Goal: Task Accomplishment & Management: Manage account settings

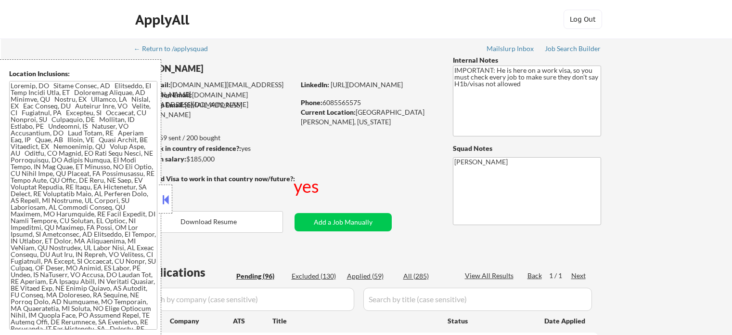
select select ""pending""
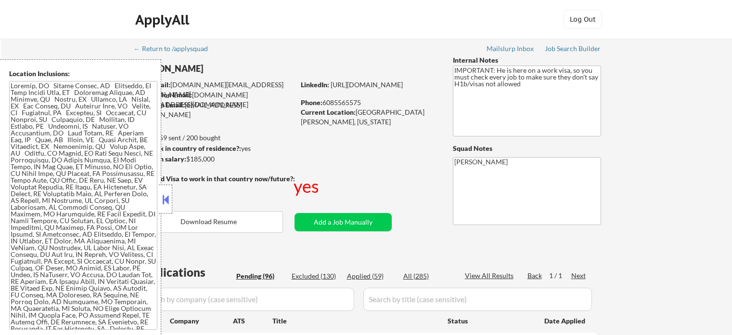
select select ""pending""
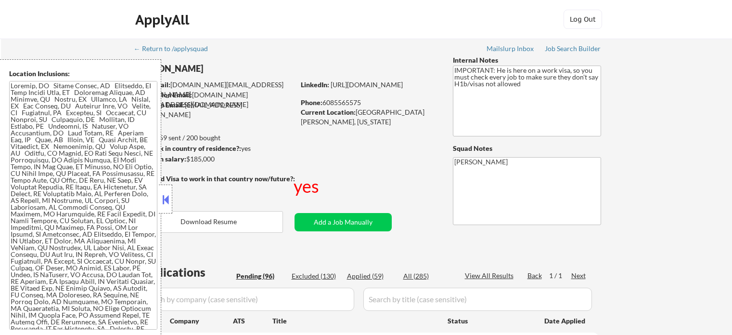
select select ""pending""
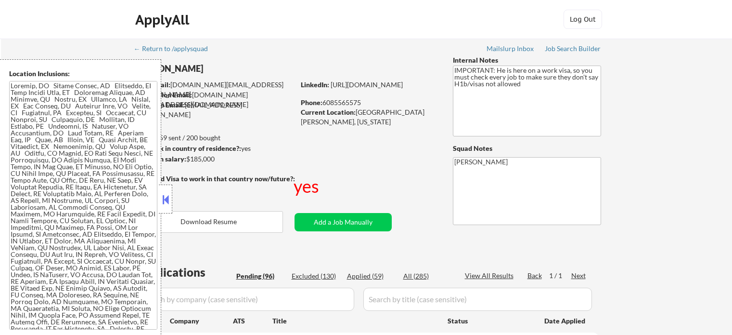
select select ""pending""
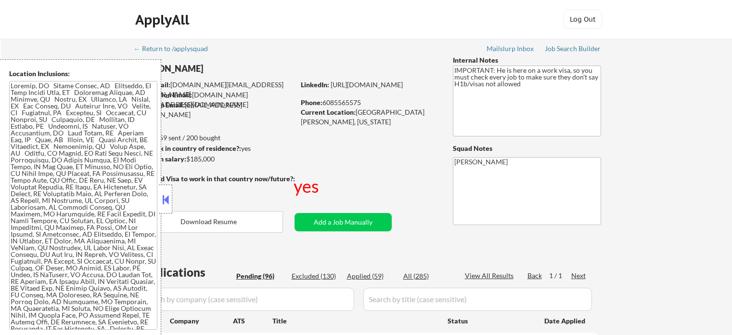
select select ""pending""
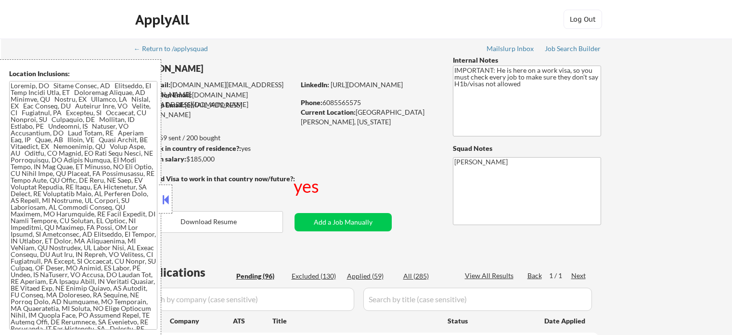
select select ""pending""
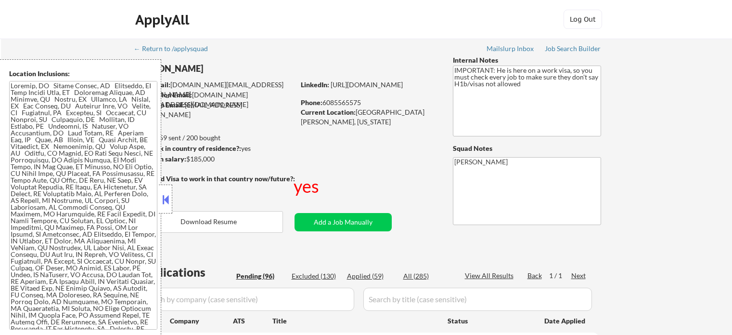
select select ""pending""
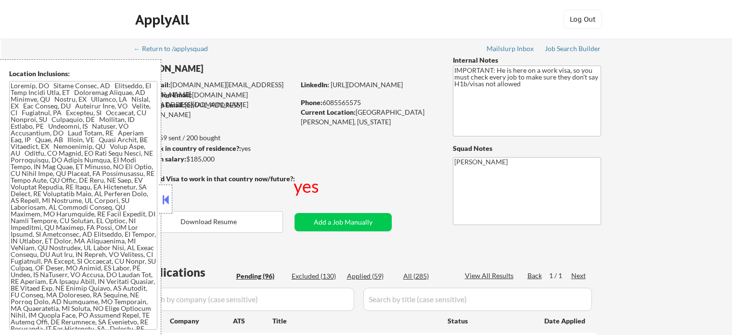
select select ""pending""
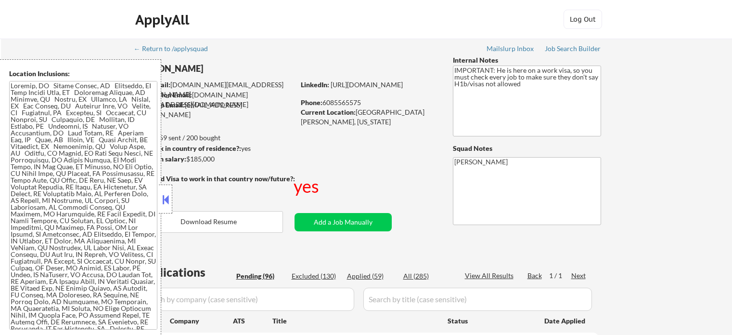
select select ""pending""
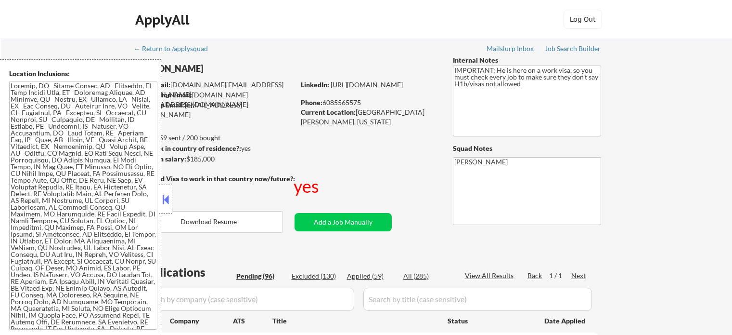
select select ""pending""
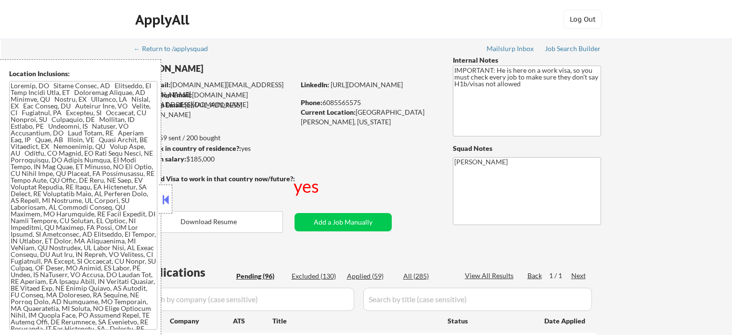
select select ""pending""
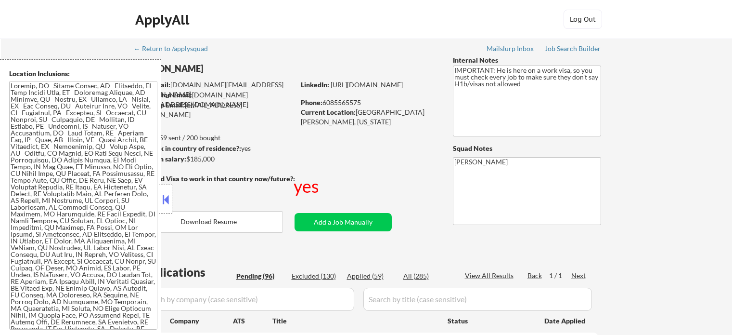
select select ""pending""
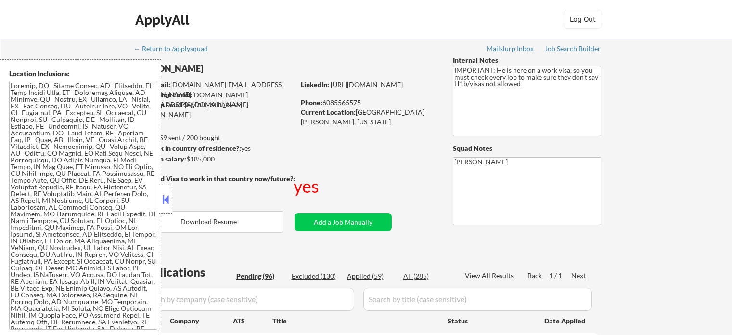
select select ""pending""
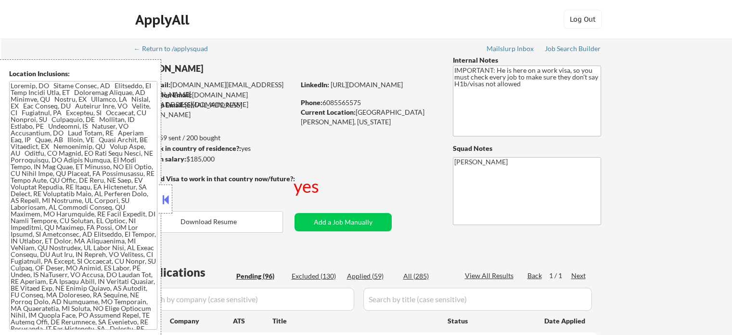
select select ""pending""
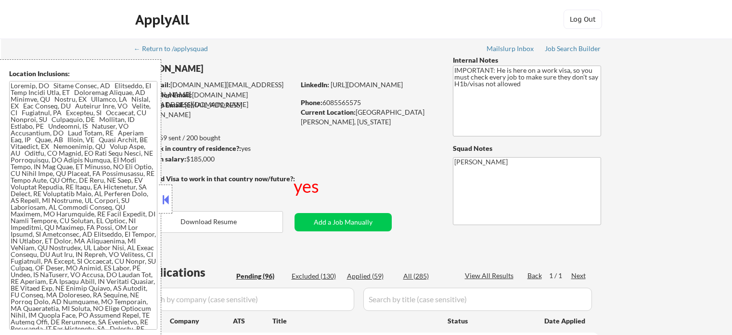
select select ""pending""
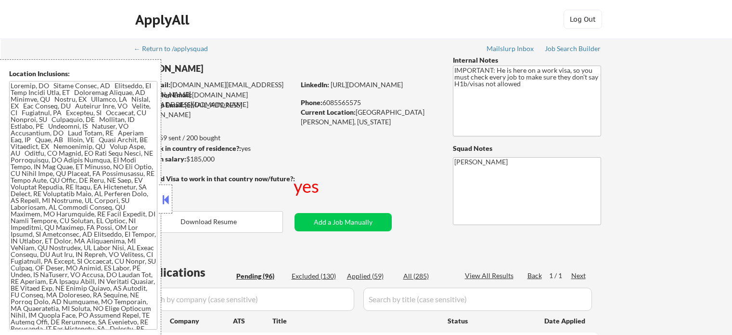
select select ""pending""
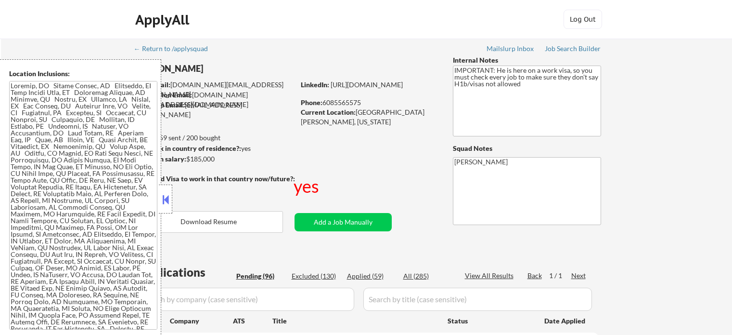
select select ""pending""
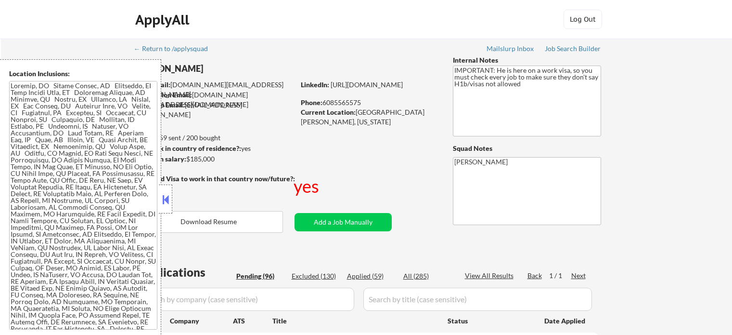
select select ""pending""
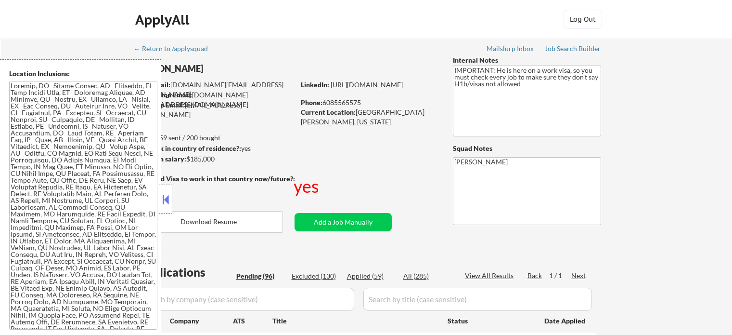
select select ""pending""
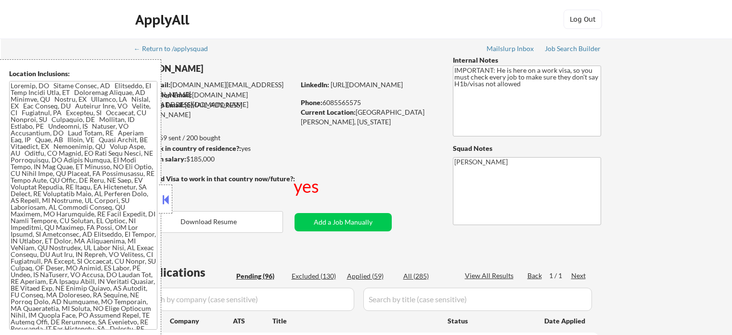
select select ""pending""
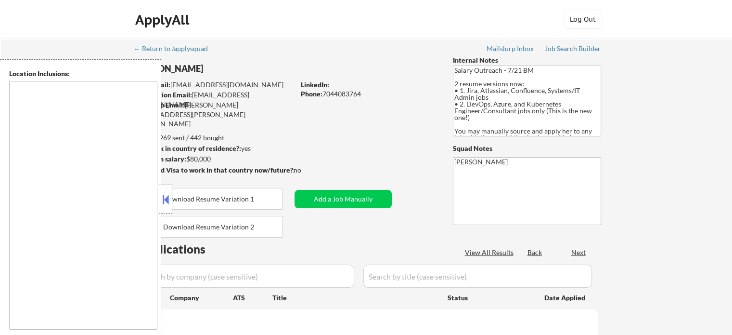
type textarea "remote"
select select ""pending""
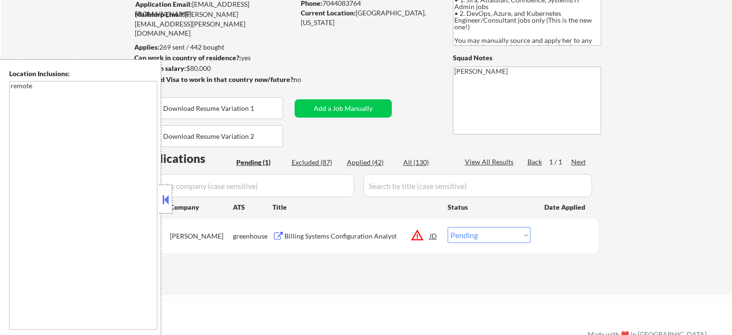
scroll to position [96, 0]
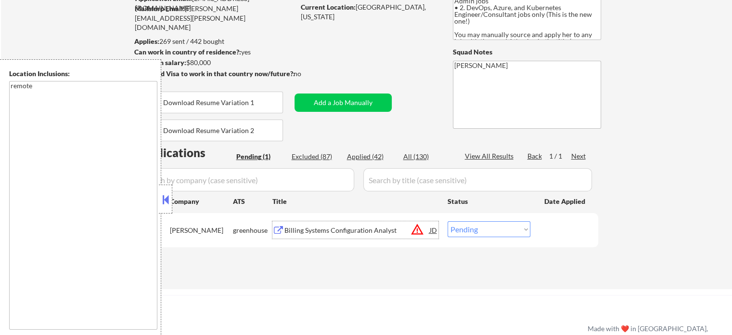
click at [328, 229] on div "Billing Systems Configuration Analyst" at bounding box center [357, 230] width 145 height 10
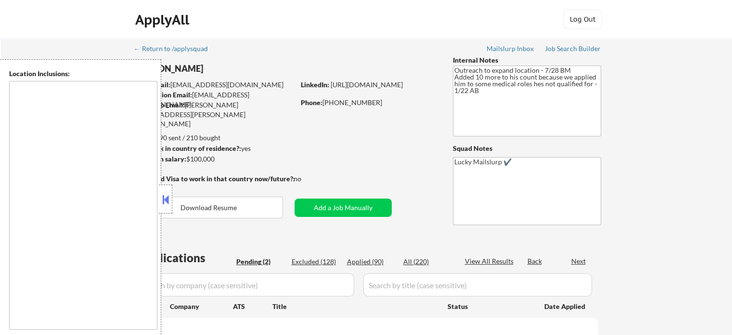
select select ""pending""
type textarea "[GEOGRAPHIC_DATA], [GEOGRAPHIC_DATA] [GEOGRAPHIC_DATA], [GEOGRAPHIC_DATA] [GEOG…"
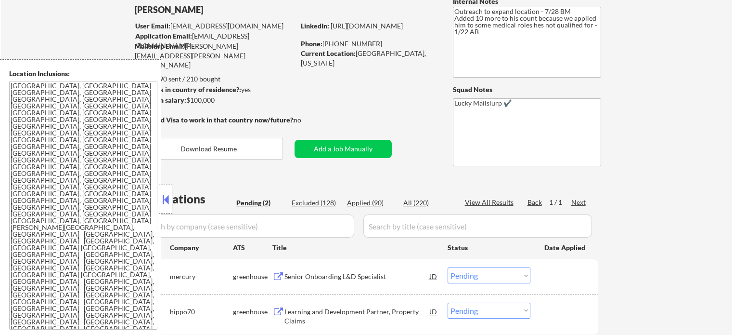
scroll to position [193, 0]
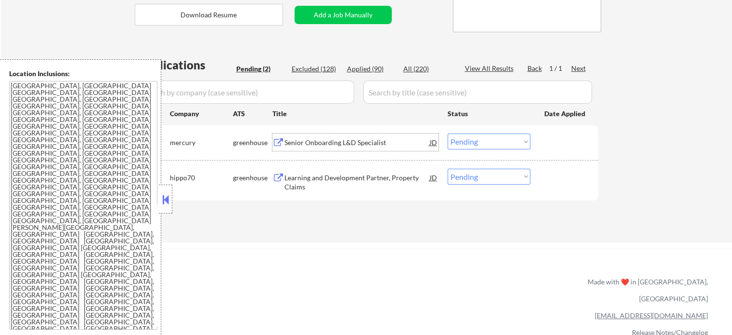
click at [311, 148] on div "Senior Onboarding L&D Specialist" at bounding box center [357, 141] width 145 height 17
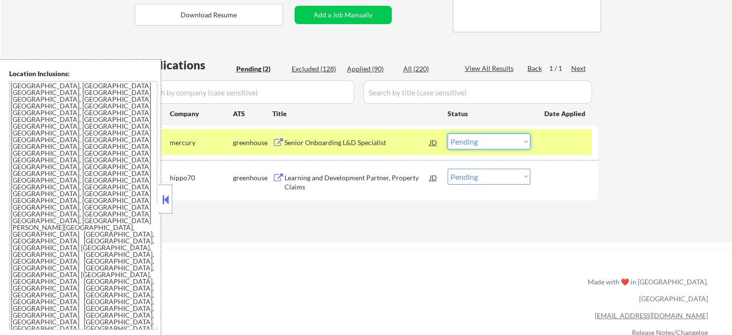
click at [483, 144] on select "Choose an option... Pending Applied Excluded (Questions) Excluded (Expired) Exc…" at bounding box center [489, 141] width 83 height 16
click at [448, 133] on select "Choose an option... Pending Applied Excluded (Questions) Excluded (Expired) Exc…" at bounding box center [489, 141] width 83 height 16
click at [576, 142] on div at bounding box center [566, 141] width 42 height 17
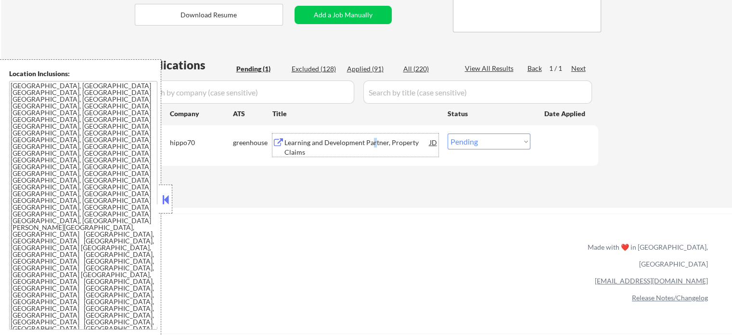
click at [374, 144] on div "Learning and Development Partner, Property Claims" at bounding box center [357, 147] width 145 height 19
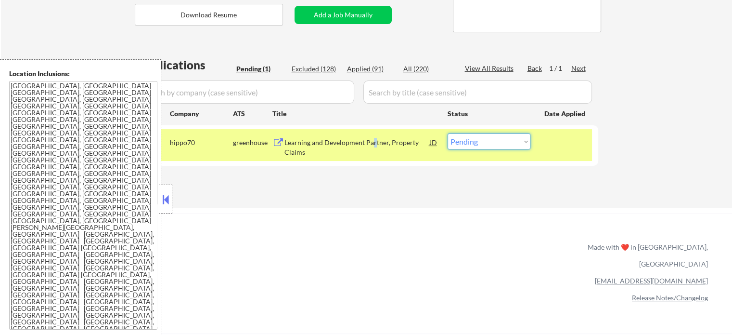
click at [477, 145] on select "Choose an option... Pending Applied Excluded (Questions) Excluded (Expired) Exc…" at bounding box center [489, 141] width 83 height 16
select select ""applied""
click at [448, 133] on select "Choose an option... Pending Applied Excluded (Questions) Excluded (Expired) Exc…" at bounding box center [489, 141] width 83 height 16
click at [559, 149] on div at bounding box center [566, 141] width 42 height 17
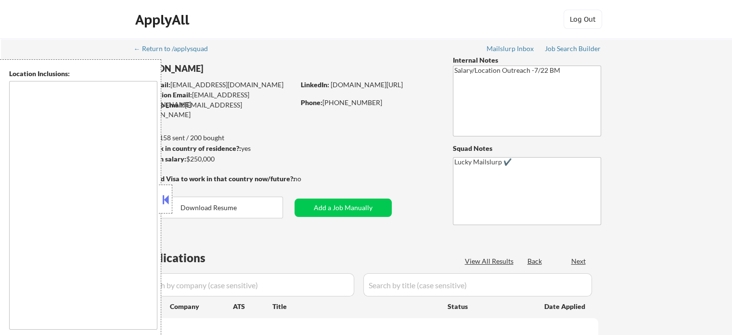
type textarea "Atlanta, GA Decatur, GA East Point, GA Brookhaven, GA Sandy Springs, GA Dunwood…"
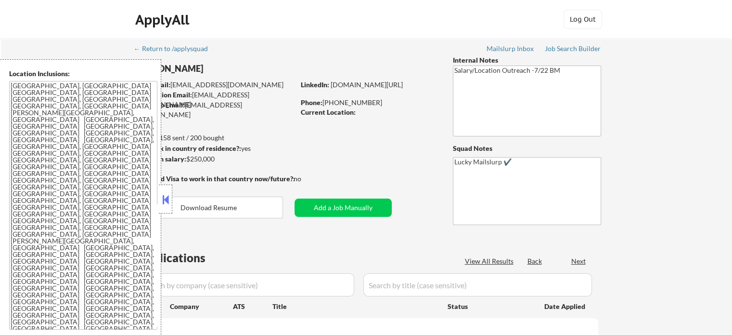
select select ""pending""
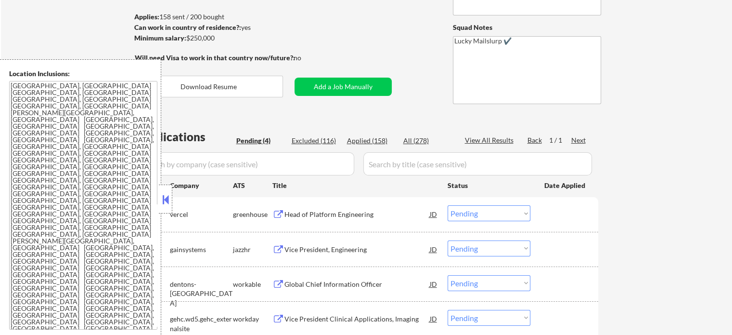
scroll to position [48, 0]
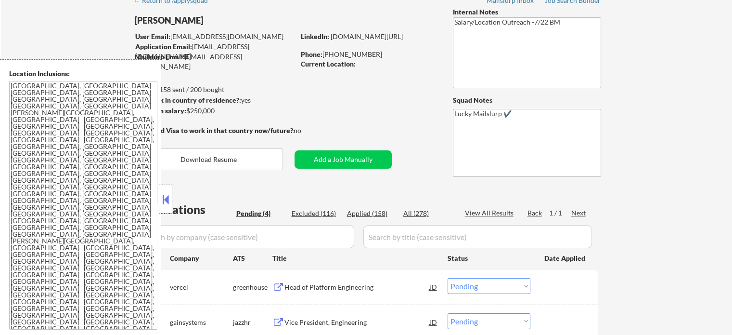
click at [416, 78] on div "← Return to /applysquad Mailslurp Inbox Job Search Builder Rashmi Sinha User Em…" at bounding box center [367, 219] width 481 height 458
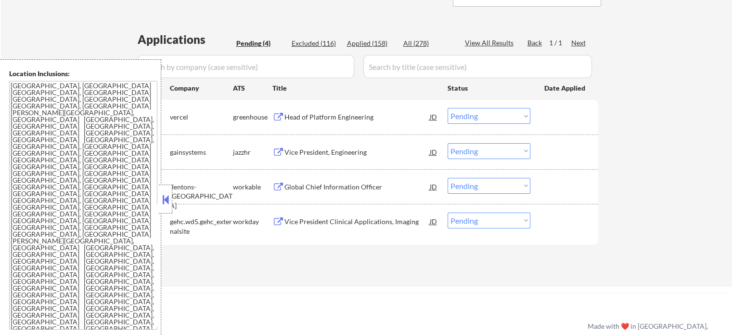
scroll to position [289, 0]
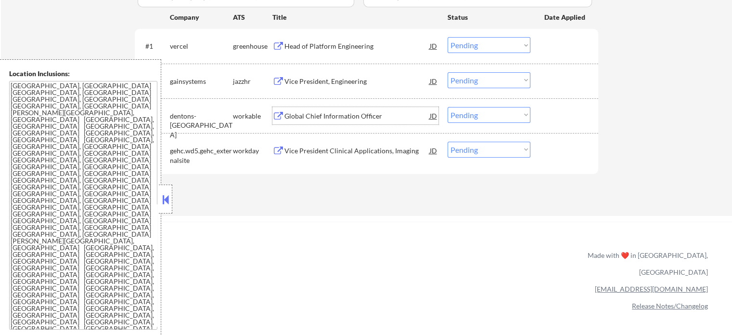
click at [323, 120] on div "Global Chief Information Officer" at bounding box center [357, 115] width 145 height 17
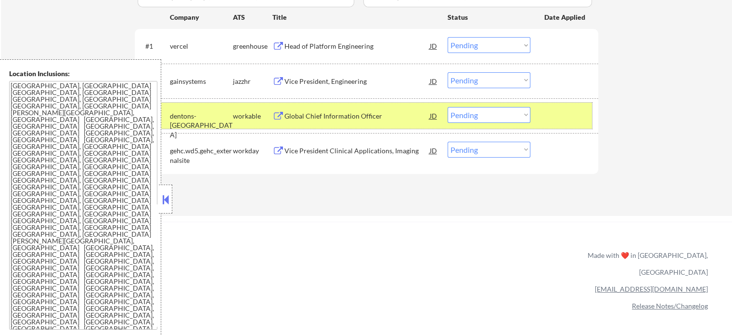
click at [551, 110] on div at bounding box center [566, 115] width 42 height 17
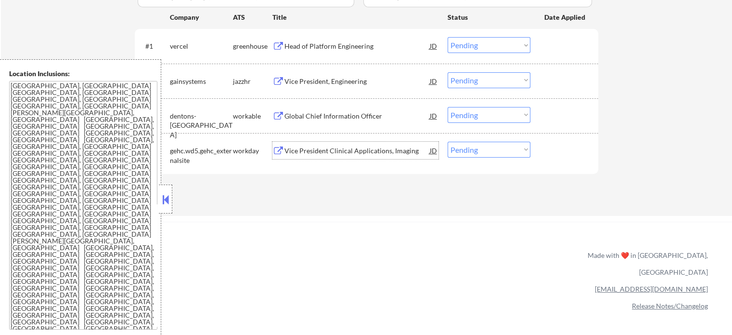
click at [334, 144] on div "Vice President Clinical Applications, Imaging" at bounding box center [357, 150] width 145 height 17
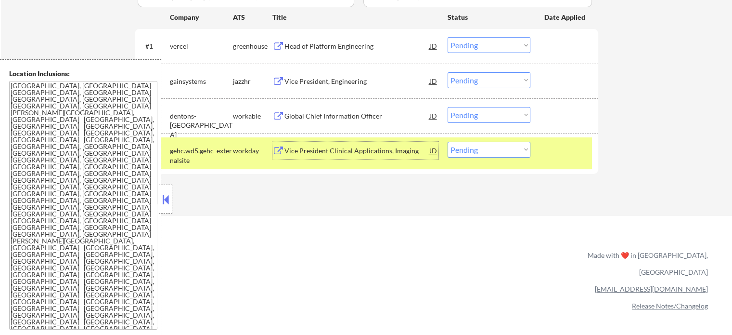
click at [567, 149] on div at bounding box center [566, 150] width 42 height 17
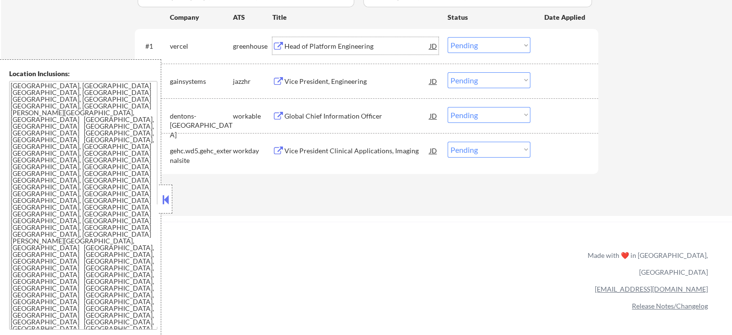
click at [304, 50] on div "Head of Platform Engineering" at bounding box center [357, 46] width 145 height 10
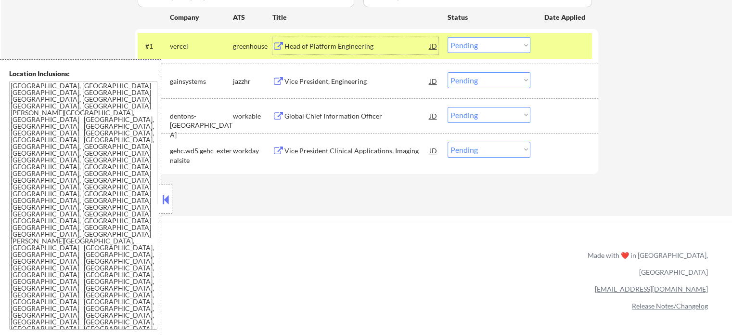
click at [551, 53] on div at bounding box center [566, 45] width 42 height 17
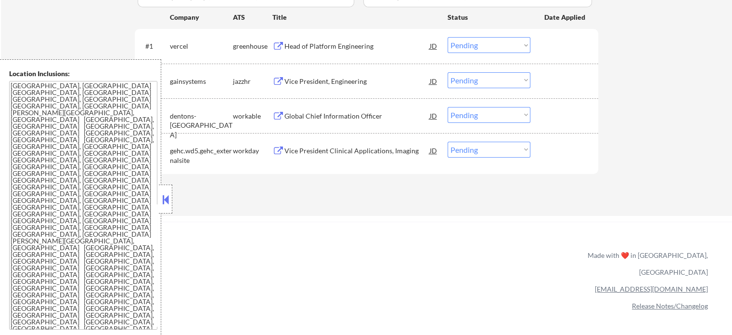
click at [318, 82] on div "Vice President, Engineering" at bounding box center [357, 82] width 145 height 10
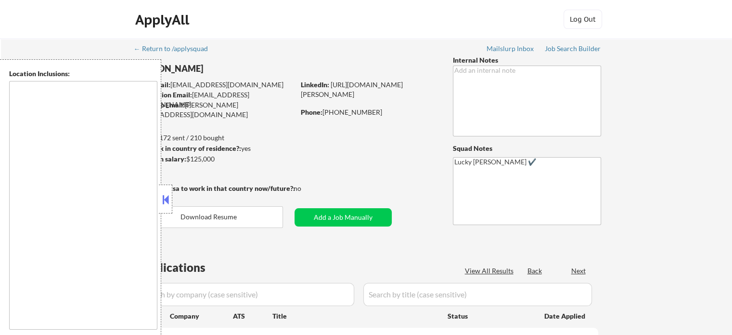
type textarea "[GEOGRAPHIC_DATA], SC Mauldin, SC [GEOGRAPHIC_DATA], [GEOGRAPHIC_DATA] [PERSON_…"
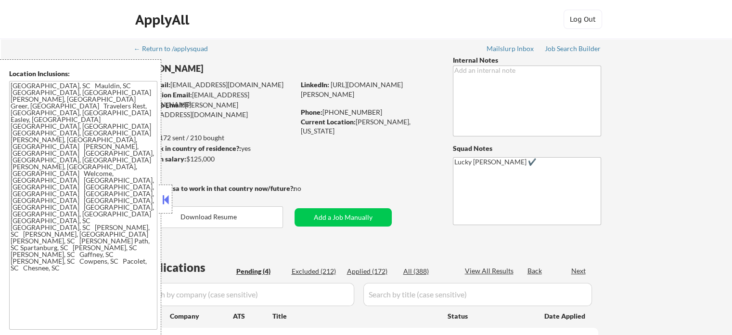
select select ""pending""
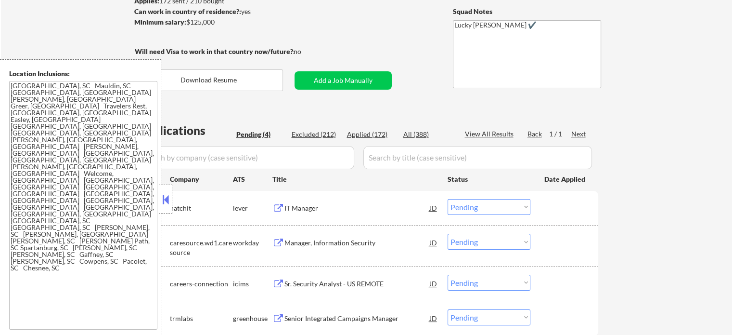
scroll to position [144, 0]
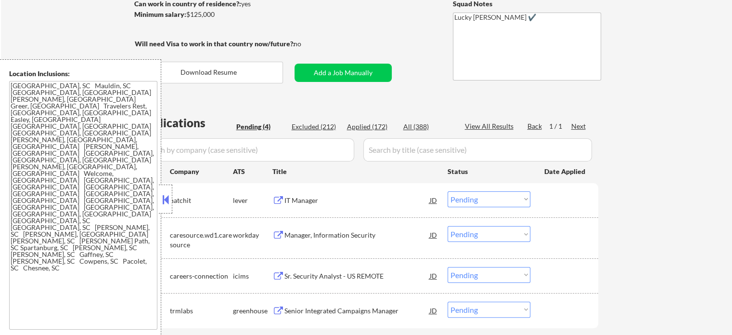
click at [301, 207] on div "IT Manager" at bounding box center [357, 199] width 145 height 17
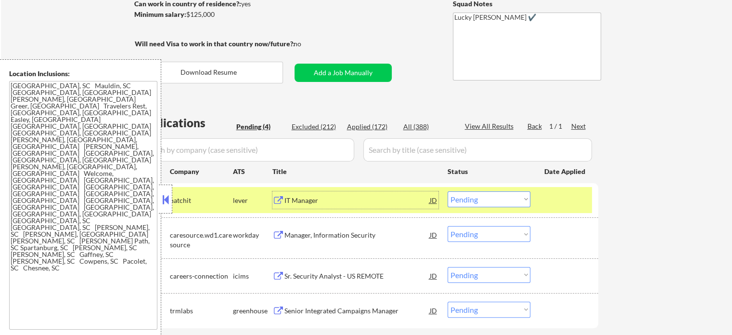
drag, startPoint x: 576, startPoint y: 198, endPoint x: 506, endPoint y: 197, distance: 70.3
click at [576, 198] on div at bounding box center [566, 199] width 42 height 17
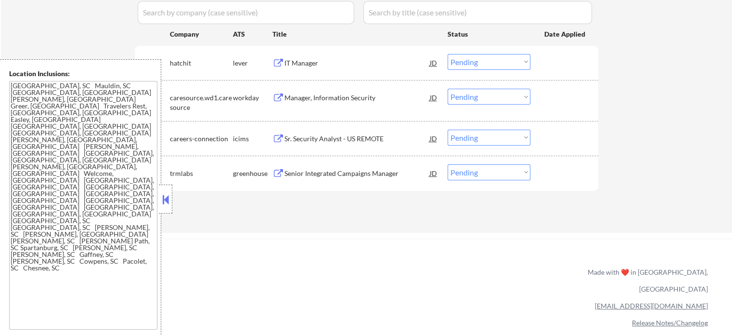
scroll to position [289, 0]
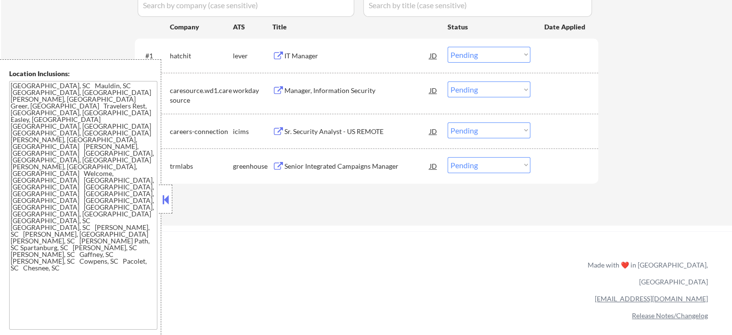
click at [308, 89] on div "Manager, Information Security" at bounding box center [357, 91] width 145 height 10
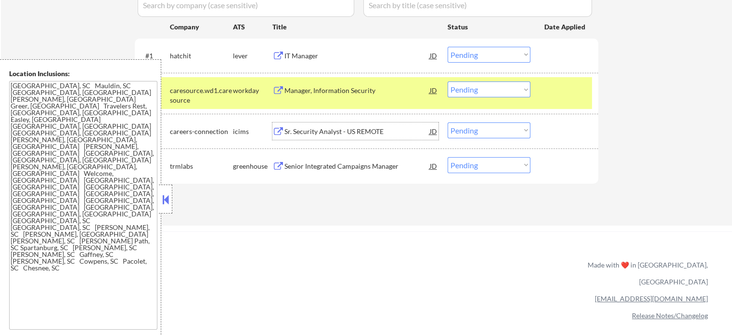
click at [328, 135] on div "Sr. Security Analyst - US REMOTE" at bounding box center [357, 132] width 145 height 10
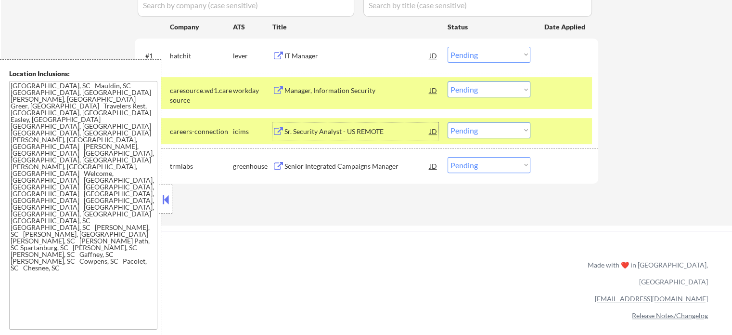
click at [353, 165] on div "Senior Integrated Campaigns Manager" at bounding box center [357, 166] width 145 height 10
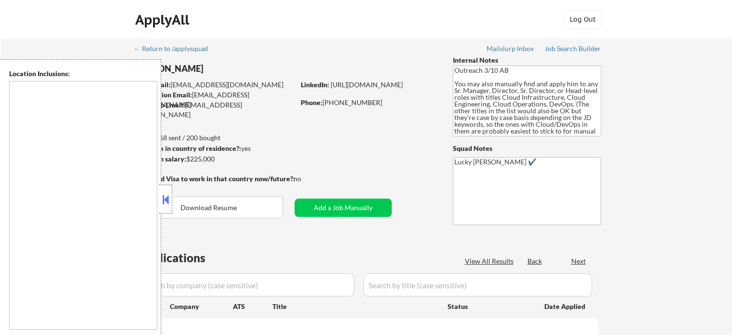
type textarea "[GEOGRAPHIC_DATA], [GEOGRAPHIC_DATA] [GEOGRAPHIC_DATA], [GEOGRAPHIC_DATA] [GEOG…"
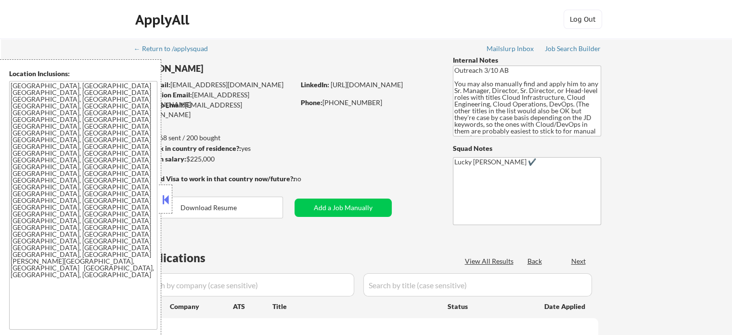
select select ""pending""
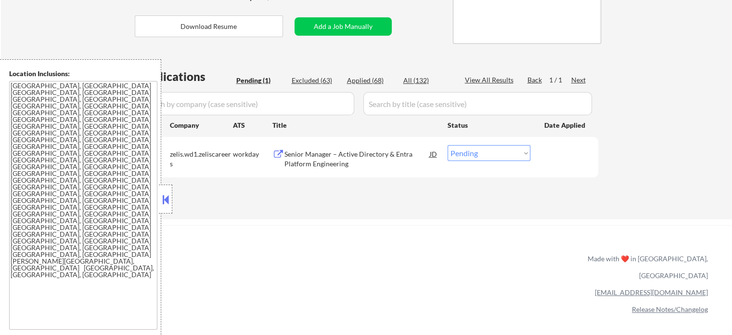
scroll to position [241, 0]
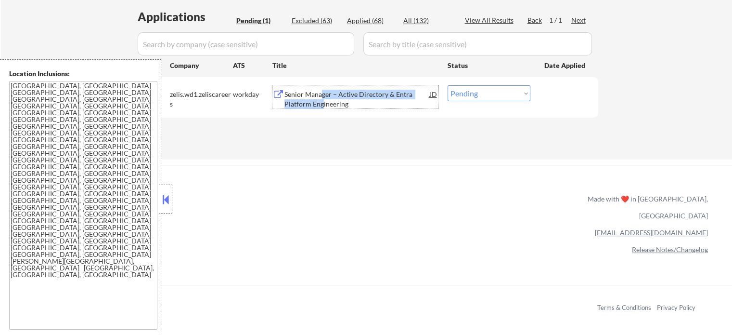
click at [321, 96] on div "Senior Manager – Active Directory & Entra Platform Engineering" at bounding box center [357, 99] width 145 height 19
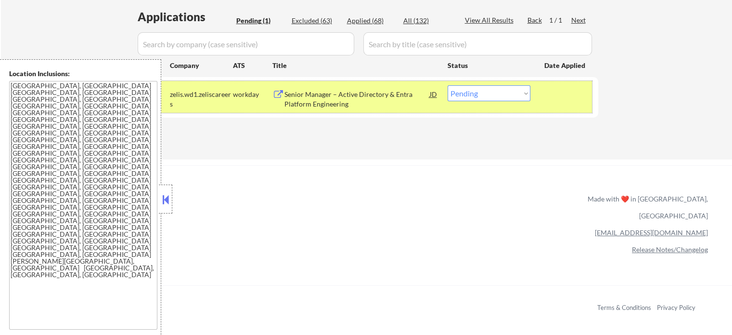
click at [567, 104] on div "#1 zelis.wd1.zeliscareers workday Senior Manager – Active Directory & Entra Pla…" at bounding box center [365, 97] width 455 height 32
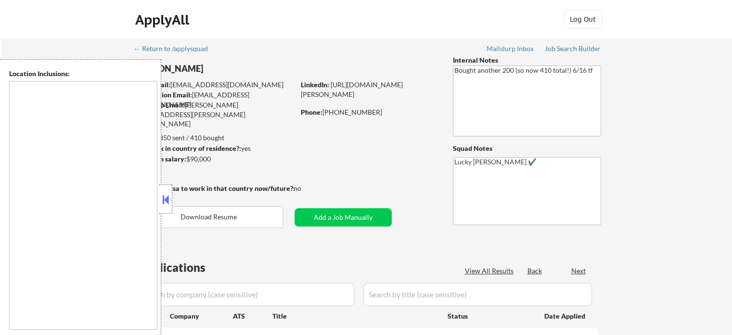
type textarea "remote"
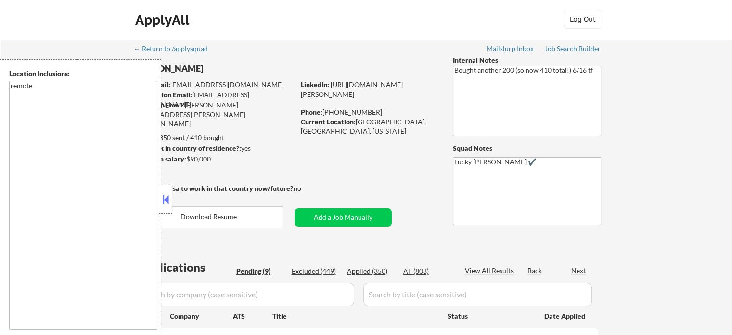
select select ""pending""
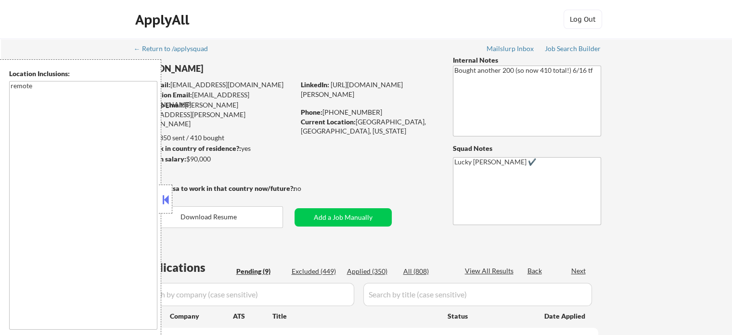
select select ""pending""
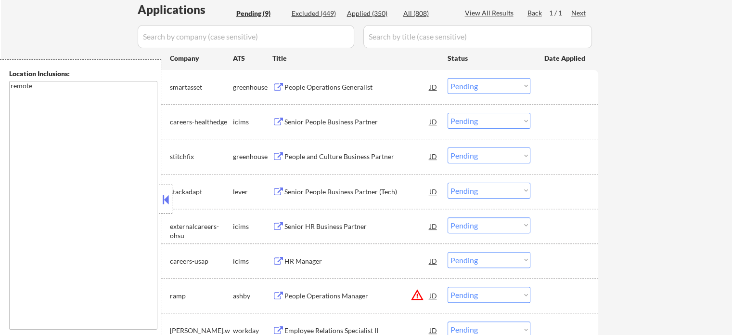
scroll to position [289, 0]
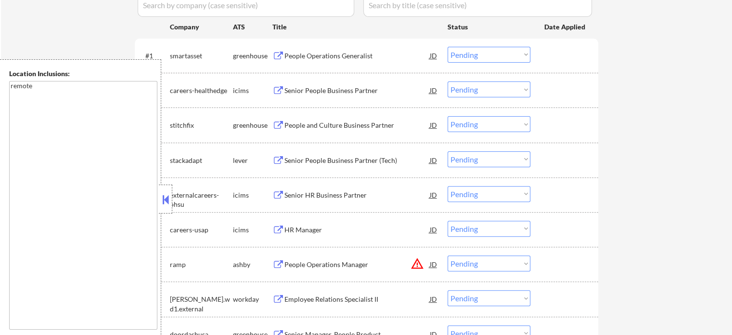
click at [318, 56] on div "People Operations Generalist" at bounding box center [357, 56] width 145 height 10
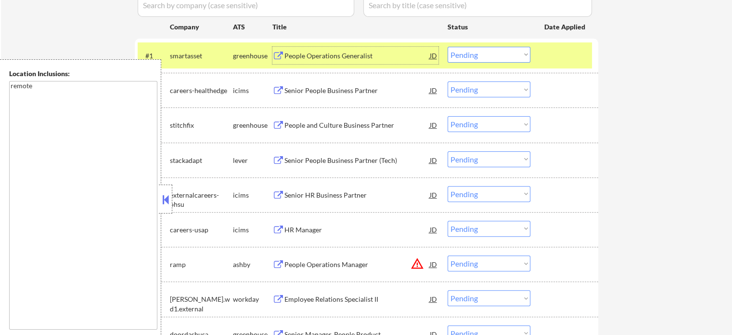
click at [487, 58] on select "Choose an option... Pending Applied Excluded (Questions) Excluded (Expired) Exc…" at bounding box center [489, 55] width 83 height 16
click at [448, 47] on select "Choose an option... Pending Applied Excluded (Questions) Excluded (Expired) Exc…" at bounding box center [489, 55] width 83 height 16
click at [553, 56] on div at bounding box center [566, 55] width 42 height 17
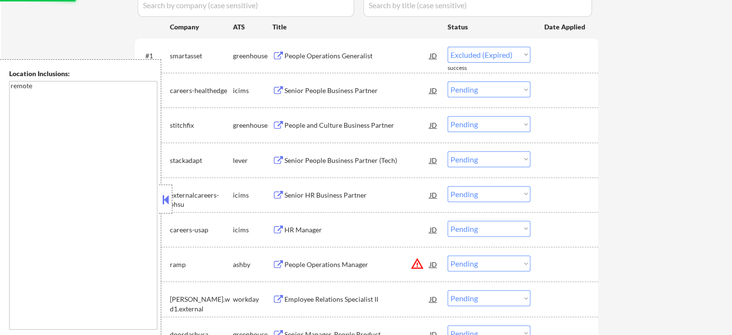
select select ""pending""
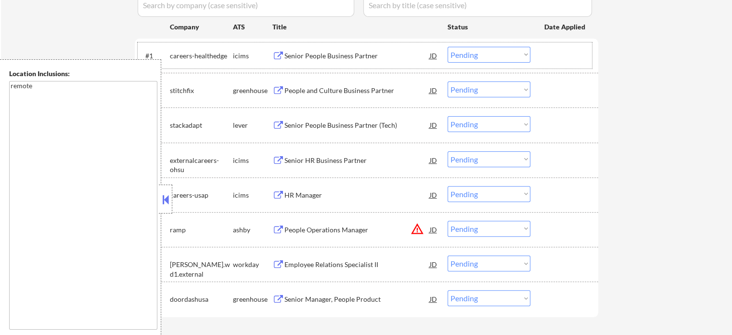
click at [568, 56] on div at bounding box center [566, 55] width 42 height 17
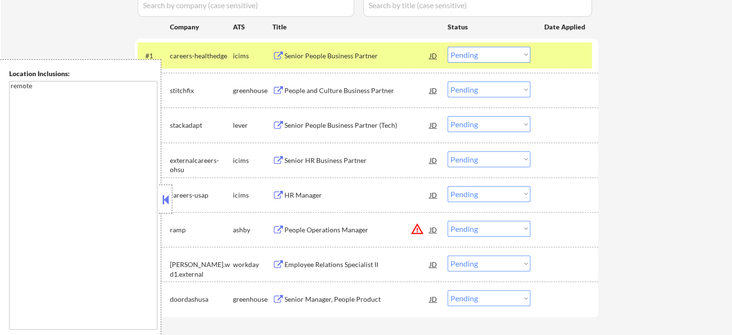
click at [568, 56] on div at bounding box center [566, 55] width 42 height 17
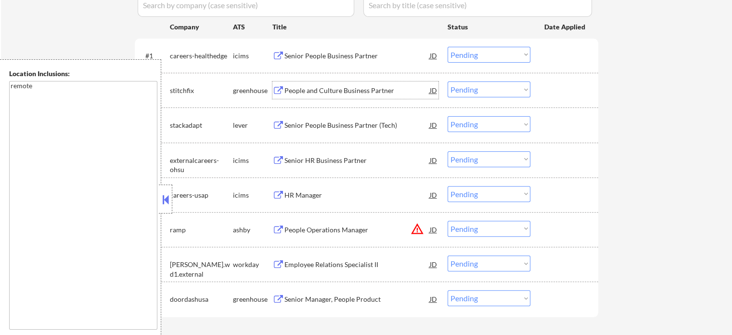
click at [299, 88] on div "People and Culture Business Partner" at bounding box center [357, 91] width 145 height 10
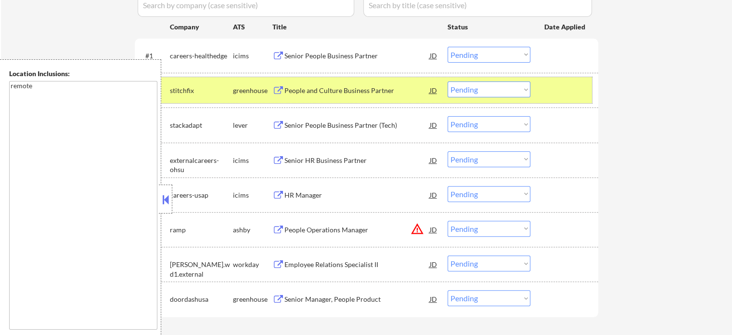
click at [563, 96] on div at bounding box center [566, 89] width 42 height 17
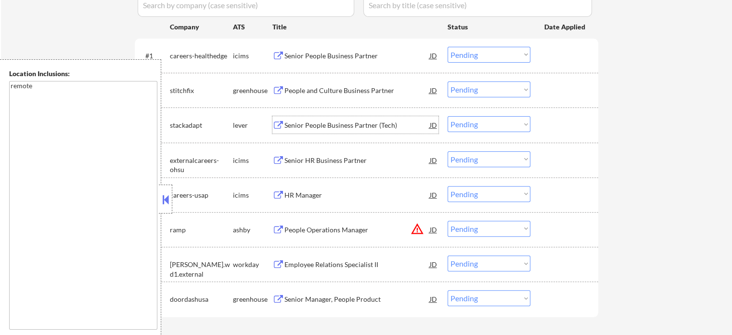
click at [357, 121] on div "Senior People Business Partner (Tech)" at bounding box center [357, 125] width 145 height 10
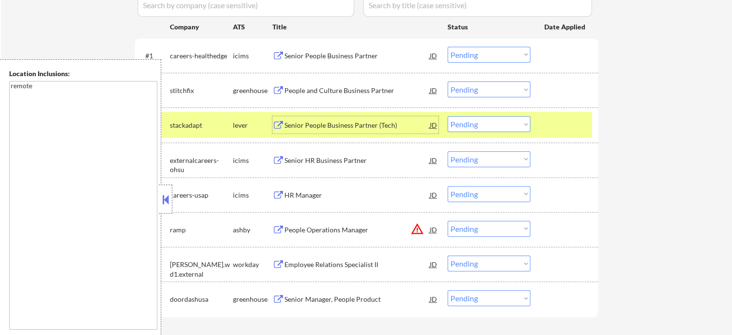
click at [558, 136] on div "#3 stackadapt lever Senior People Business Partner (Tech) JD Choose an option..…" at bounding box center [365, 125] width 455 height 26
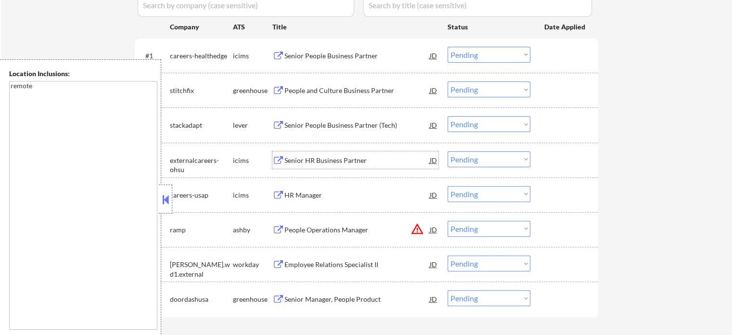
click at [352, 158] on div "Senior HR Business Partner" at bounding box center [357, 161] width 145 height 10
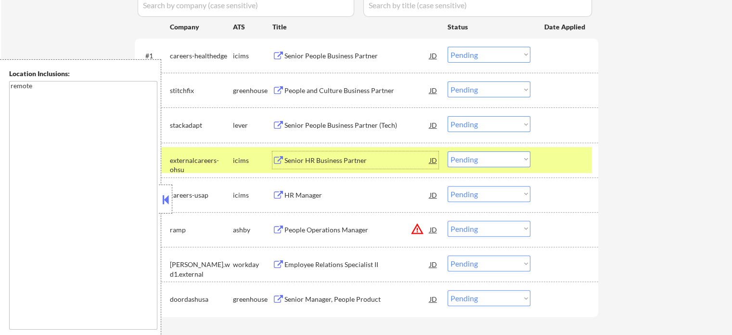
click at [547, 164] on div at bounding box center [566, 159] width 42 height 17
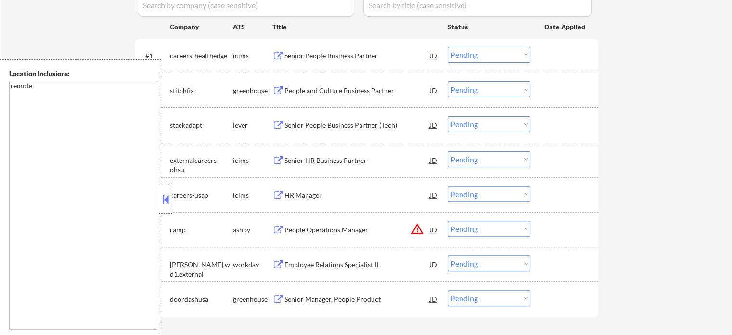
click at [305, 234] on div "People Operations Manager" at bounding box center [357, 230] width 145 height 10
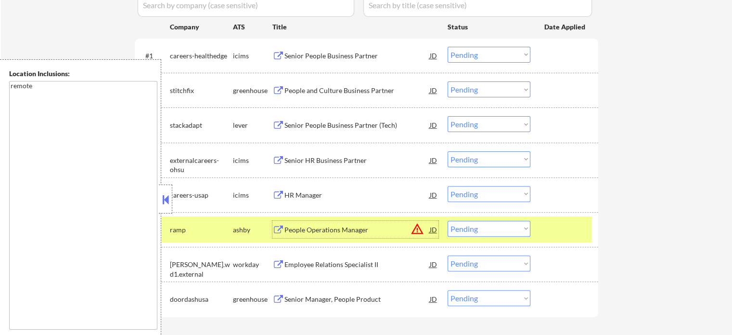
click at [306, 269] on div "Employee Relations Specialist II" at bounding box center [357, 265] width 145 height 10
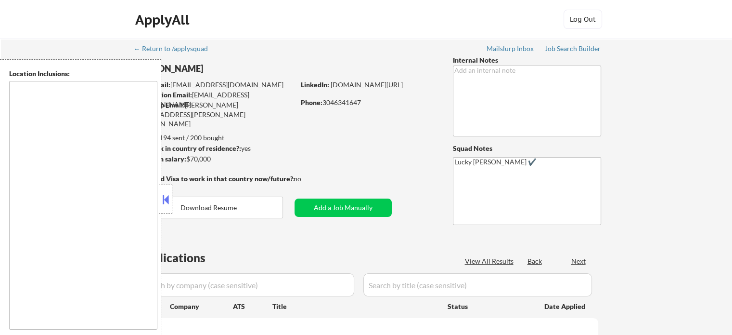
type textarea "[GEOGRAPHIC_DATA], [GEOGRAPHIC_DATA], [GEOGRAPHIC_DATA] [GEOGRAPHIC_DATA], [GEO…"
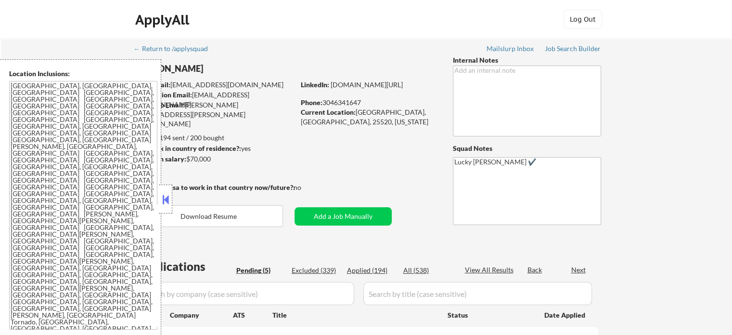
select select ""pending""
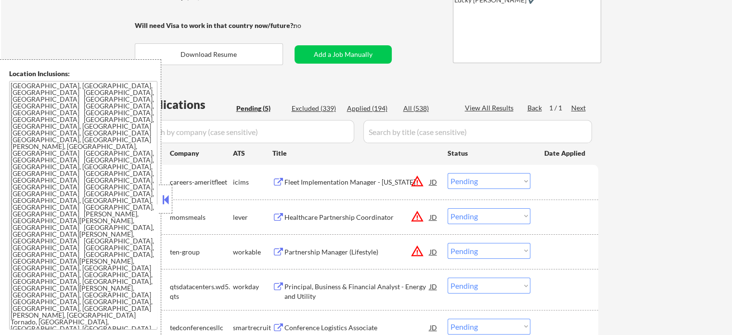
scroll to position [193, 0]
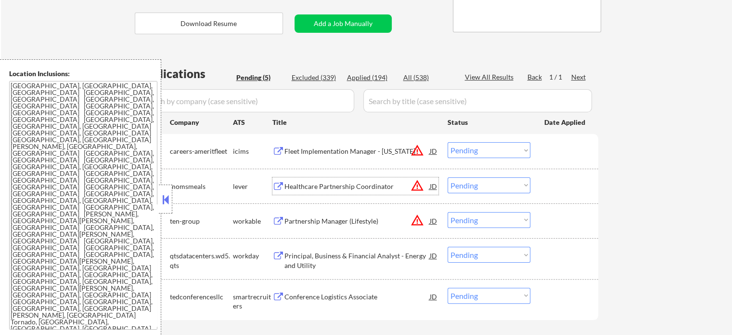
click at [350, 187] on div "Healthcare Partnership Coordinator" at bounding box center [357, 187] width 145 height 10
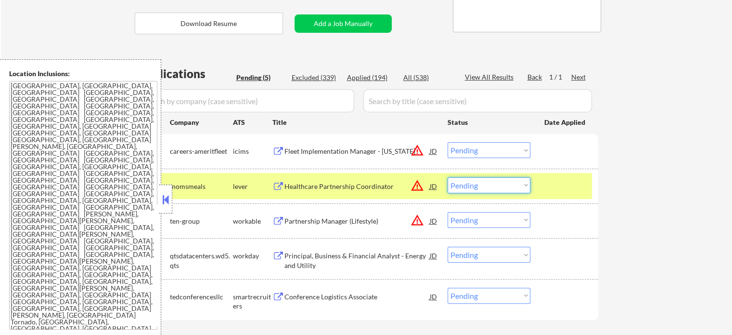
click at [487, 181] on select "Choose an option... Pending Applied Excluded (Questions) Excluded (Expired) Exc…" at bounding box center [489, 185] width 83 height 16
click at [448, 177] on select "Choose an option... Pending Applied Excluded (Questions) Excluded (Expired) Exc…" at bounding box center [489, 185] width 83 height 16
click at [571, 190] on div at bounding box center [566, 185] width 42 height 17
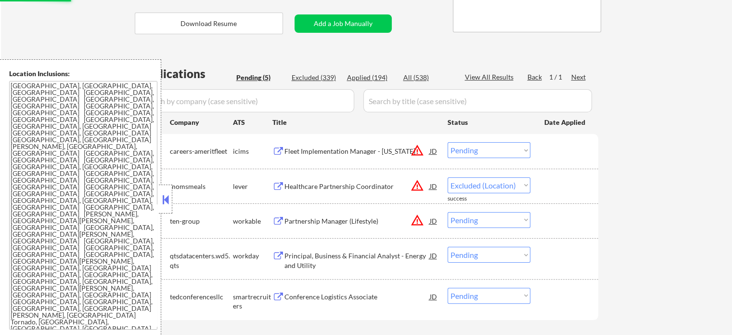
select select ""pending""
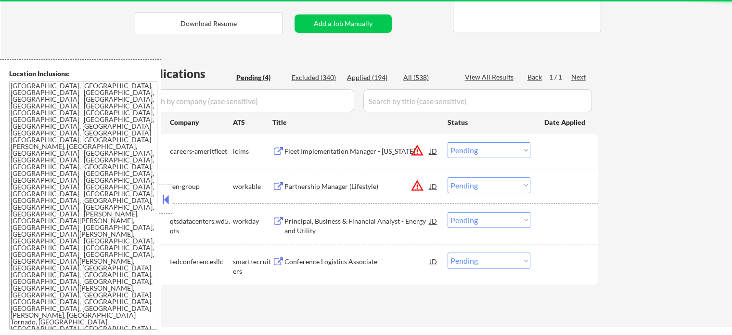
click at [320, 184] on div "Partnership Manager (Lifestyle)" at bounding box center [357, 187] width 145 height 10
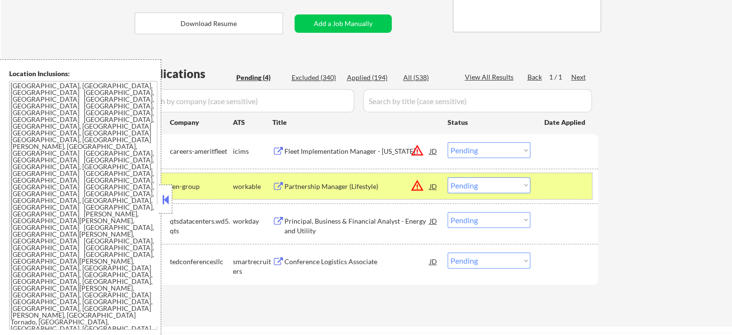
click at [582, 184] on div at bounding box center [566, 185] width 42 height 17
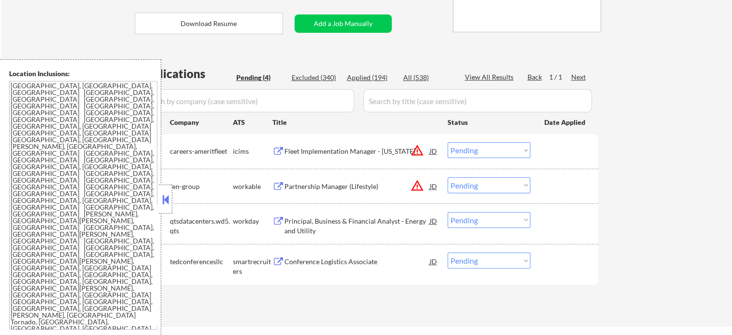
click at [328, 258] on div "Conference Logistics Associate" at bounding box center [357, 262] width 145 height 10
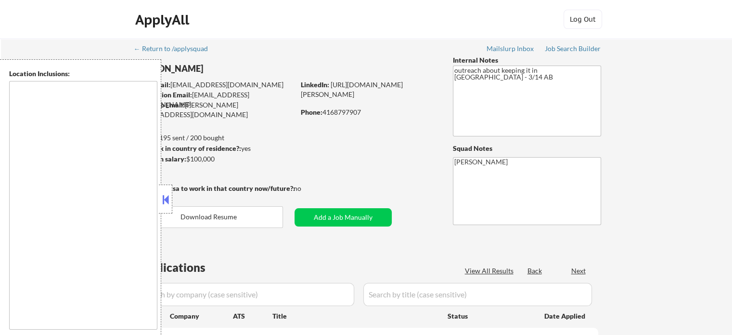
type textarea "San Francisco, CA Daly City, CA South San Francisco, CA Brisbane, CA Colma, CA …"
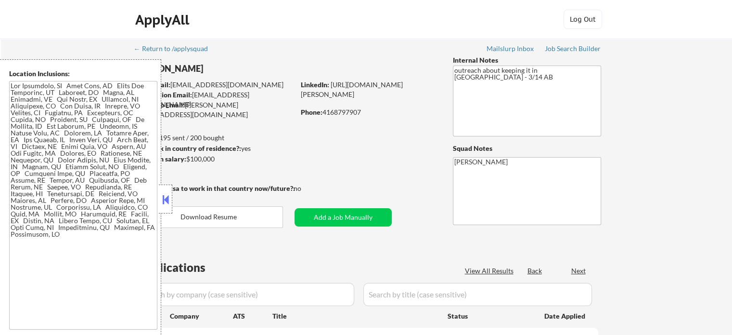
select select ""pending""
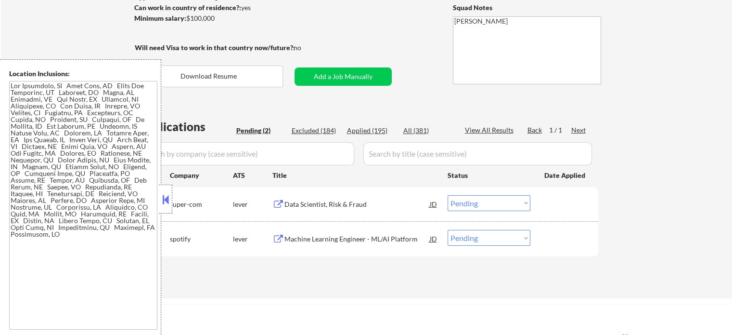
scroll to position [193, 0]
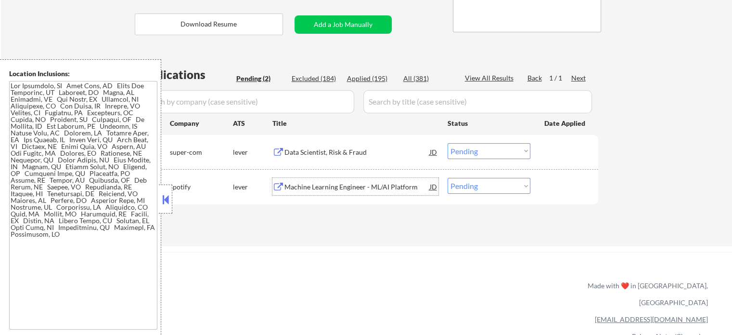
click at [326, 190] on div "Machine Learning Engineer - ML/AI Platform" at bounding box center [357, 187] width 145 height 10
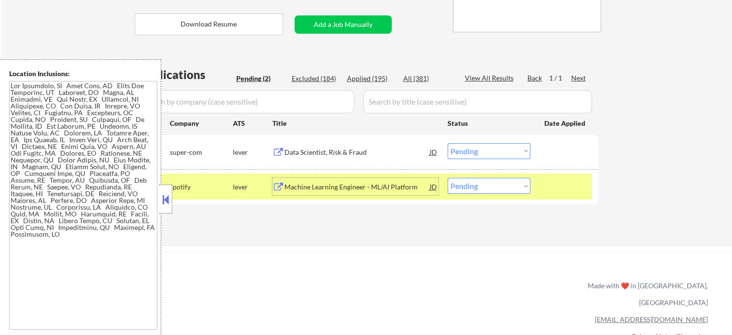
click at [559, 178] on div at bounding box center [566, 186] width 42 height 17
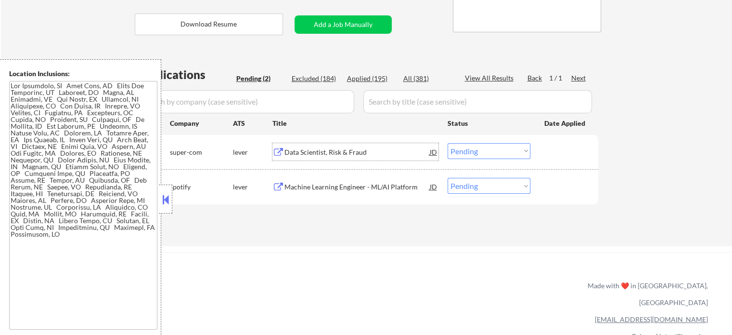
click at [305, 150] on div "Data Scientist, Risk & Fraud" at bounding box center [357, 152] width 145 height 10
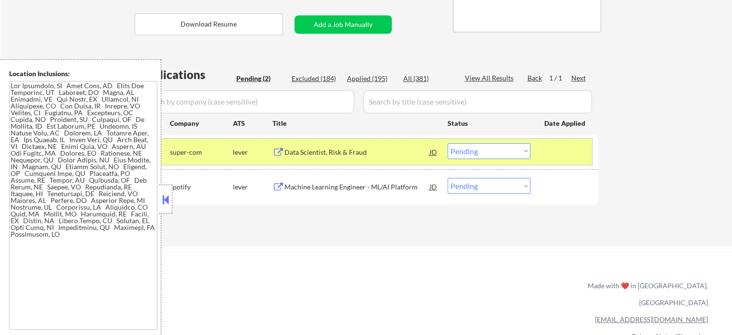
click at [566, 154] on div at bounding box center [566, 151] width 42 height 17
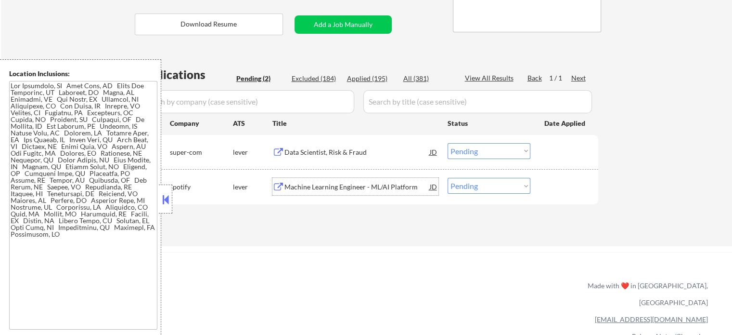
click at [322, 189] on div "Machine Learning Engineer - ML/AI Platform" at bounding box center [357, 187] width 145 height 10
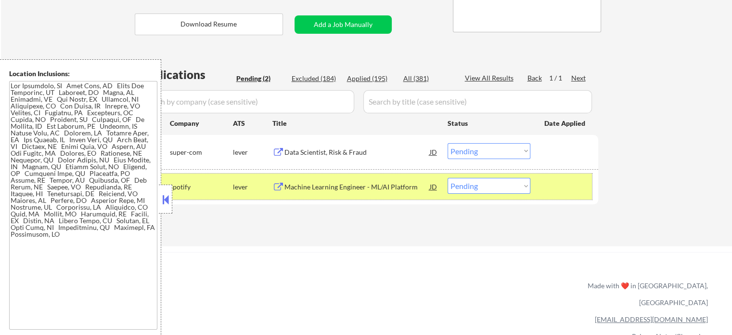
drag, startPoint x: 554, startPoint y: 181, endPoint x: 534, endPoint y: 176, distance: 21.4
click at [555, 182] on div at bounding box center [566, 186] width 42 height 17
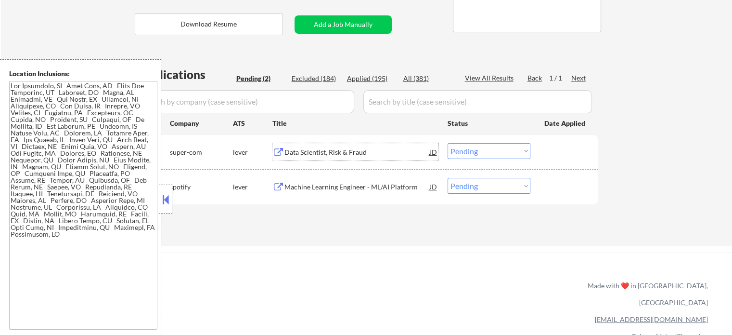
click at [342, 156] on div "Data Scientist, Risk & Fraud" at bounding box center [357, 152] width 145 height 10
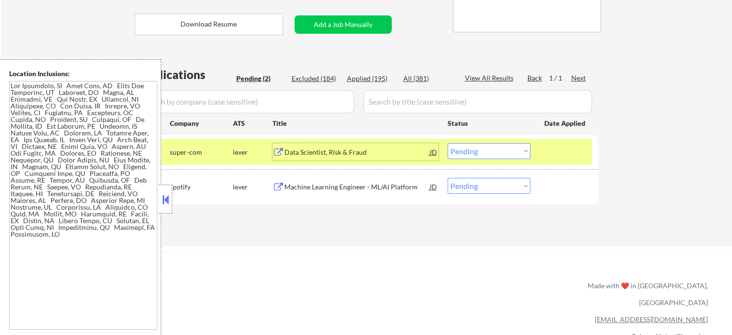
click at [562, 152] on div at bounding box center [566, 151] width 42 height 17
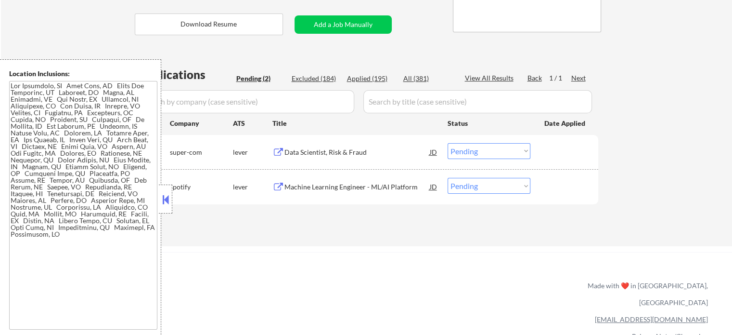
click at [305, 189] on div "Machine Learning Engineer - ML/AI Platform" at bounding box center [357, 187] width 145 height 10
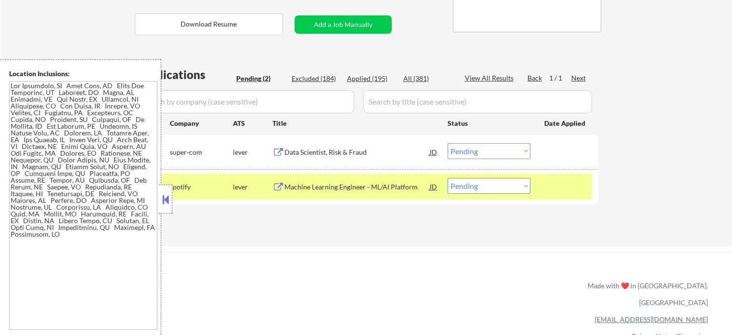
click at [622, 178] on div "← Return to /applysquad Mailslurp Inbox Job Search Builder Sanchit Sharma User …" at bounding box center [366, 46] width 731 height 400
click at [292, 155] on div "Data Scientist, Risk & Fraud" at bounding box center [357, 152] width 145 height 10
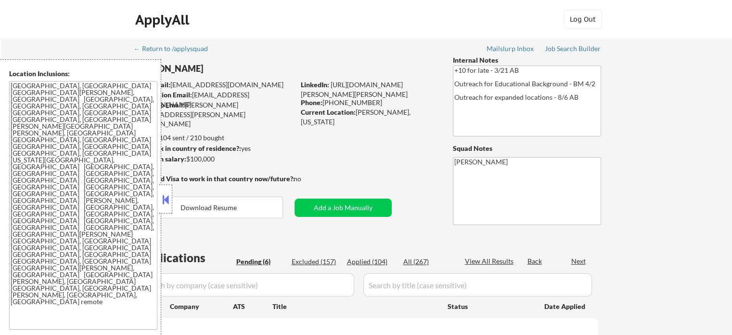
select select ""pending""
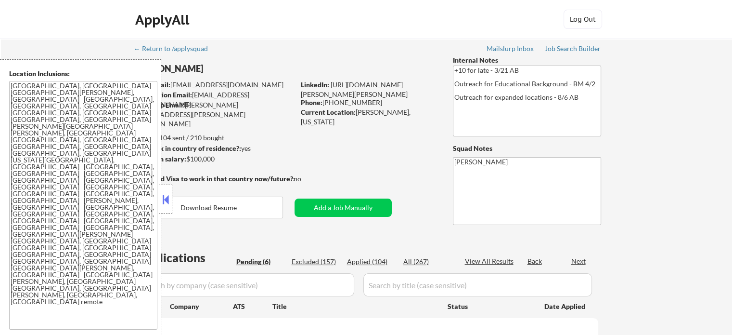
select select ""pending""
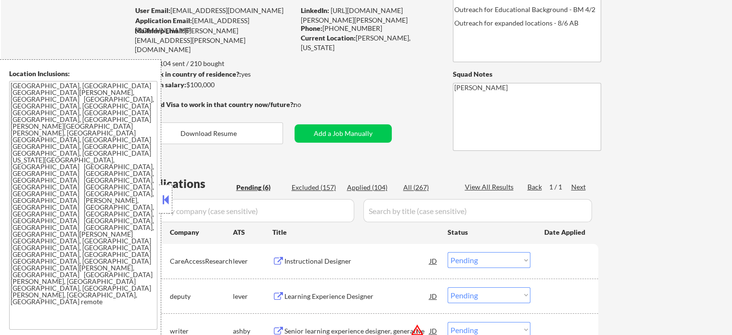
scroll to position [193, 0]
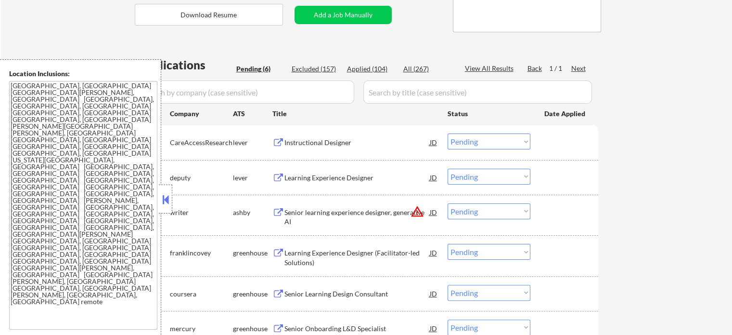
click at [347, 210] on div "Senior learning experience designer, generative AI" at bounding box center [357, 217] width 145 height 19
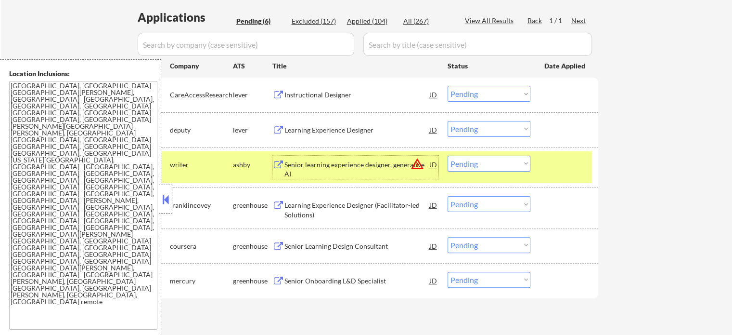
scroll to position [241, 0]
click at [334, 197] on div "Learning Experience Designer (Facilitator-led Solutions)" at bounding box center [357, 206] width 145 height 23
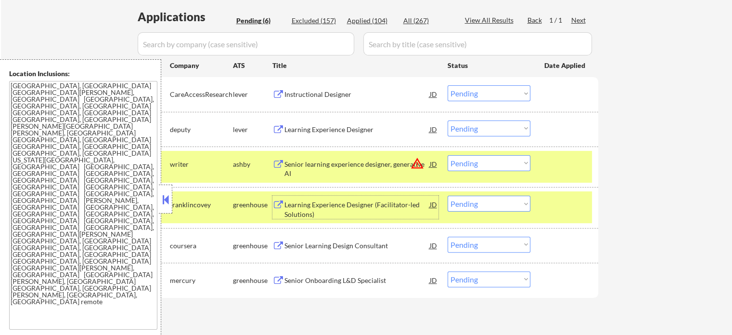
click at [565, 204] on div at bounding box center [566, 203] width 42 height 17
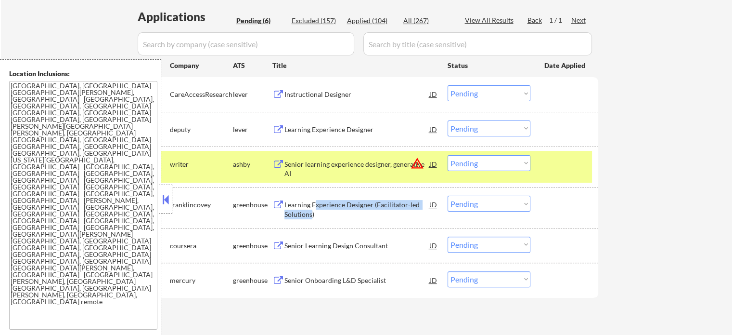
click at [313, 207] on div "Learning Experience Designer (Facilitator-led Solutions)" at bounding box center [357, 209] width 145 height 19
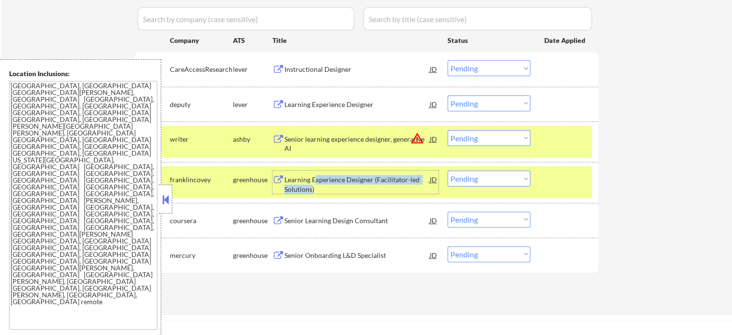
scroll to position [289, 0]
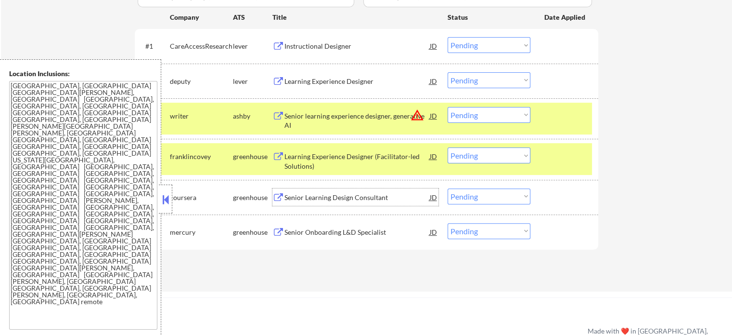
click at [330, 194] on div "Senior Learning Design Consultant" at bounding box center [357, 198] width 145 height 10
